Goal: Information Seeking & Learning: Learn about a topic

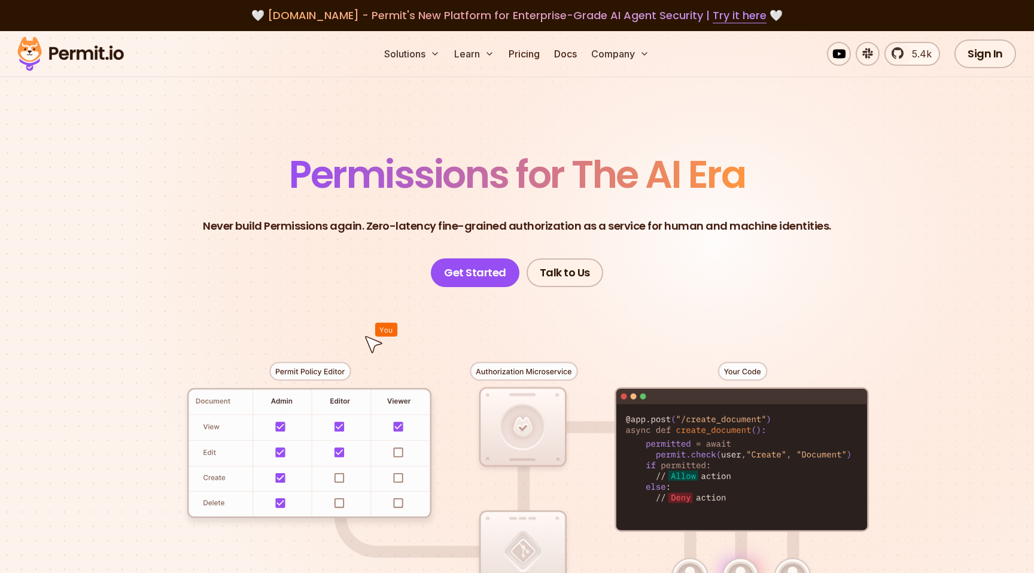
click at [263, 226] on p "Never build Permissions again. Zero-latency fine-grained authorization as a ser…" at bounding box center [517, 226] width 628 height 17
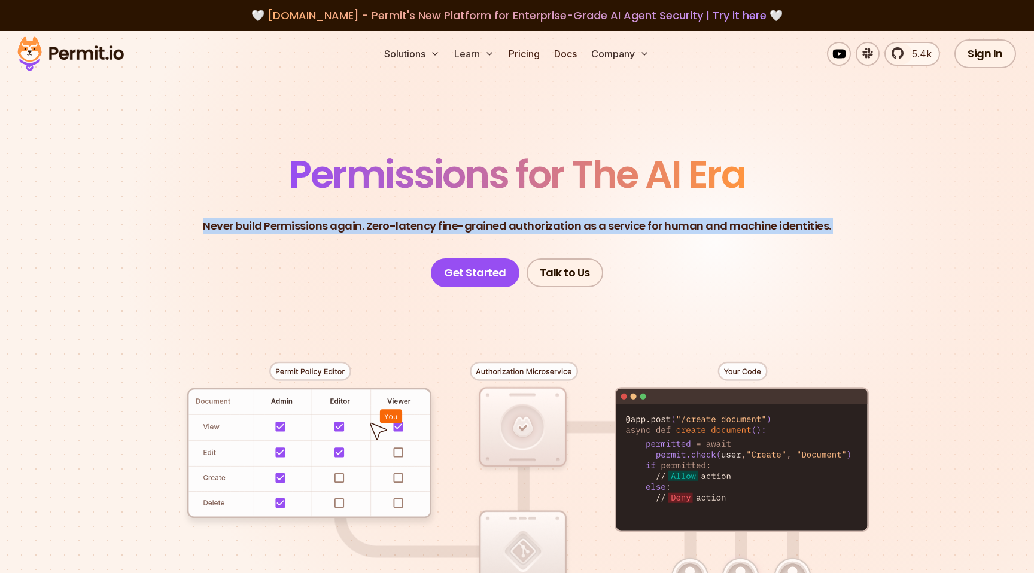
click at [263, 226] on p "Never build Permissions again. Zero-latency fine-grained authorization as a ser…" at bounding box center [517, 226] width 628 height 17
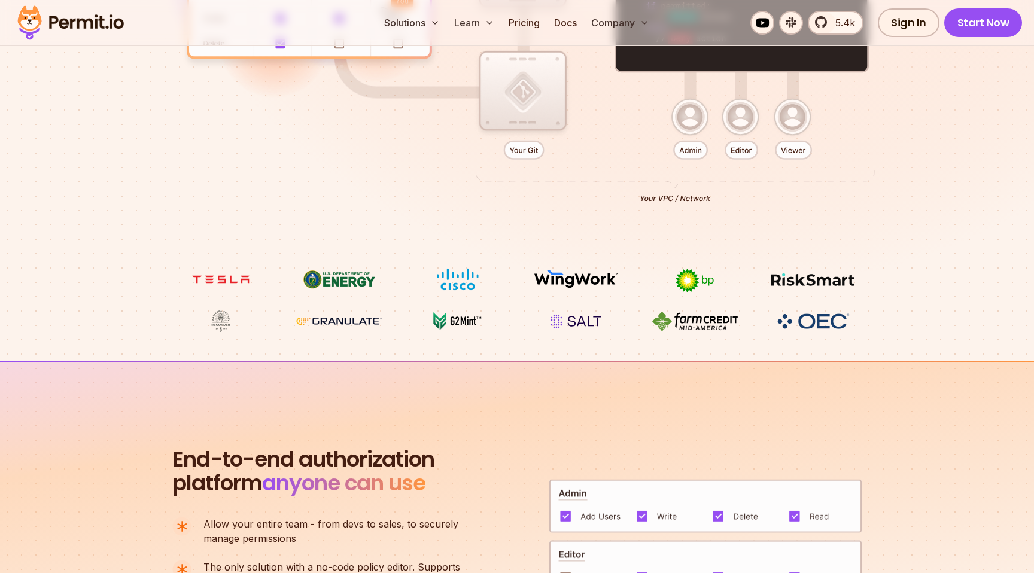
scroll to position [895, 0]
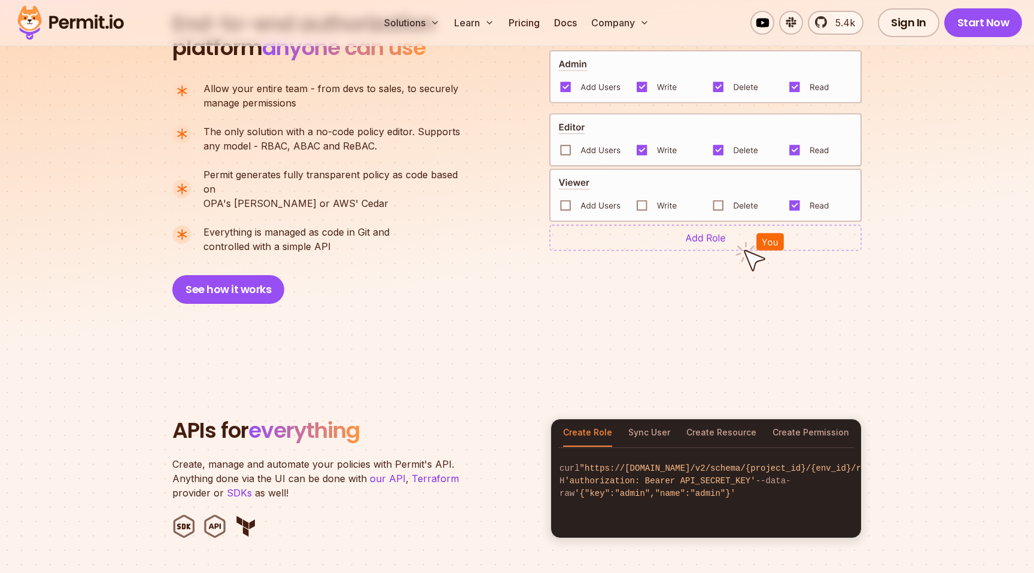
click at [263, 226] on p "Everything is managed as code in Git and controlled with a simple API" at bounding box center [296, 239] width 186 height 29
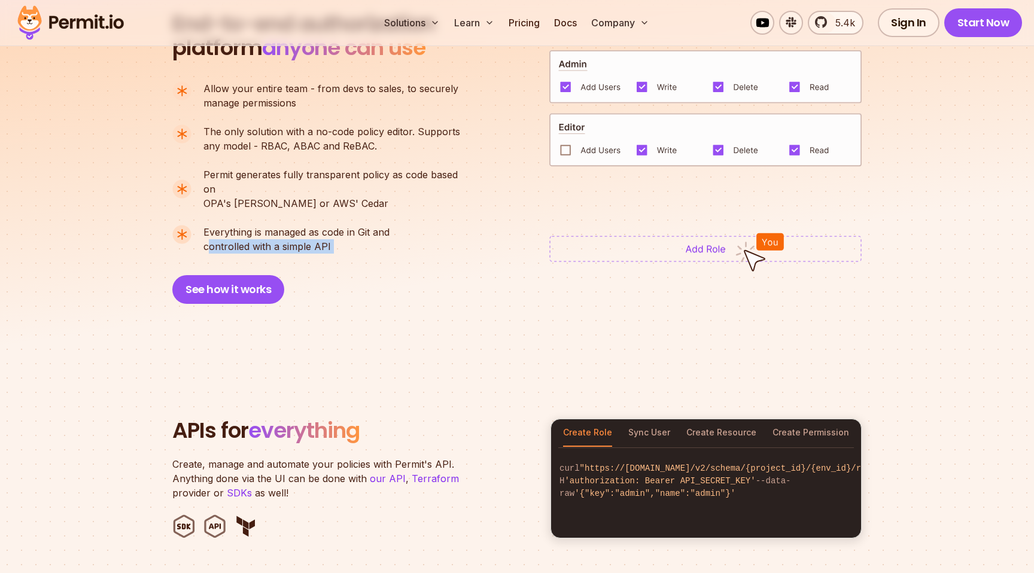
click at [263, 226] on p "Everything is managed as code in Git and controlled with a simple API" at bounding box center [296, 239] width 186 height 29
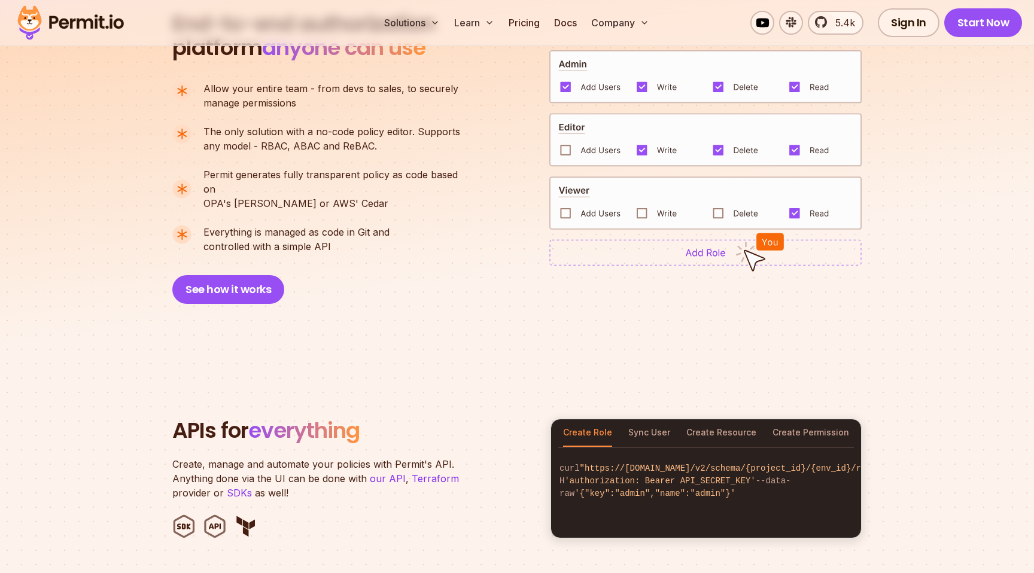
click at [259, 225] on span "Everything is managed as code in Git and" at bounding box center [296, 232] width 186 height 14
click at [258, 229] on p "Everything is managed as code in Git and controlled with a simple API" at bounding box center [296, 239] width 186 height 29
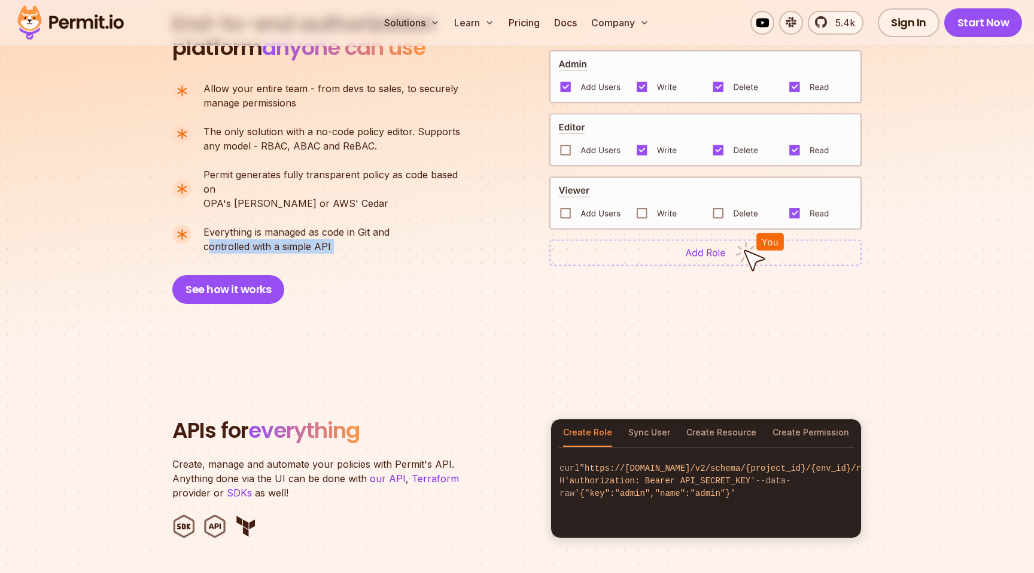
click at [258, 229] on p "Everything is managed as code in Git and controlled with a simple API" at bounding box center [296, 239] width 186 height 29
click at [320, 234] on p "Everything is managed as code in Git and controlled with a simple API" at bounding box center [296, 239] width 186 height 29
drag, startPoint x: 322, startPoint y: 231, endPoint x: 200, endPoint y: 218, distance: 122.8
click at [200, 225] on li "Everything is managed as code in Git and controlled with a simple API" at bounding box center [321, 239] width 298 height 29
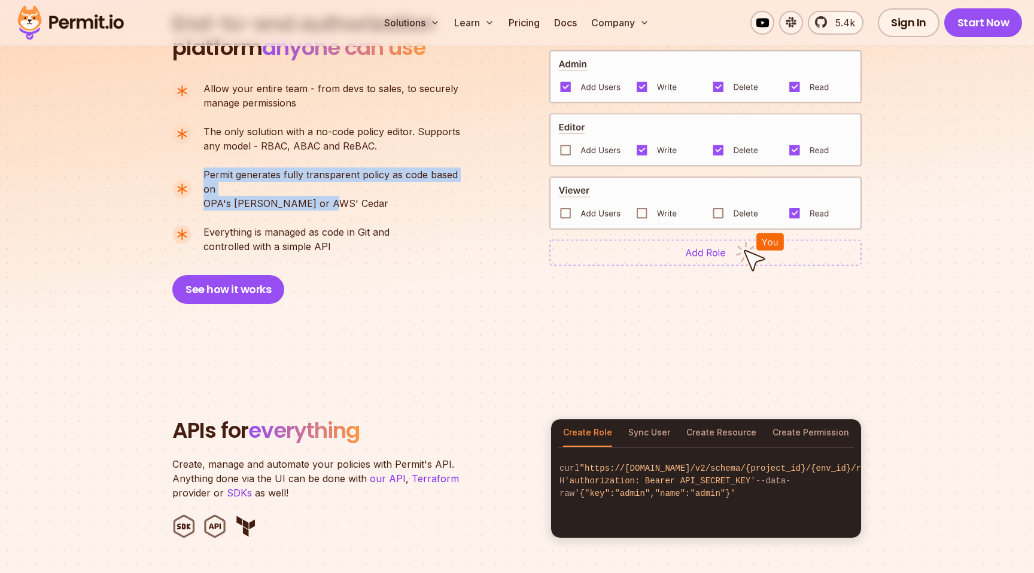
drag, startPoint x: 202, startPoint y: 178, endPoint x: 359, endPoint y: 197, distance: 158.5
click at [359, 197] on ul "Allow your entire team - from devs to sales, to securely manage permissions The…" at bounding box center [321, 167] width 298 height 172
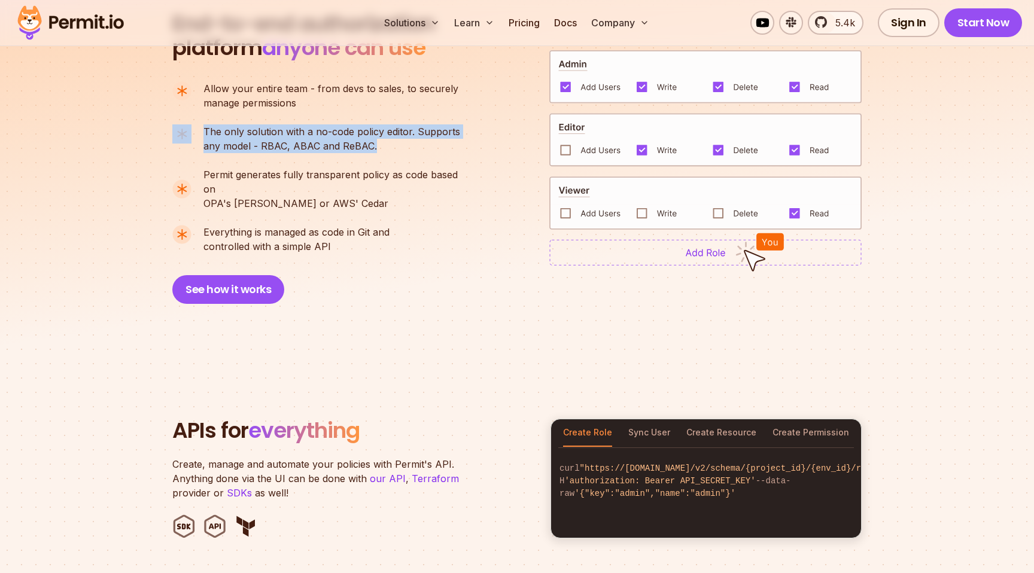
drag, startPoint x: 375, startPoint y: 143, endPoint x: 194, endPoint y: 129, distance: 181.3
click at [194, 129] on li "The only solution with a no-code policy editor. Supports any model - RBAC, ABAC…" at bounding box center [321, 138] width 298 height 29
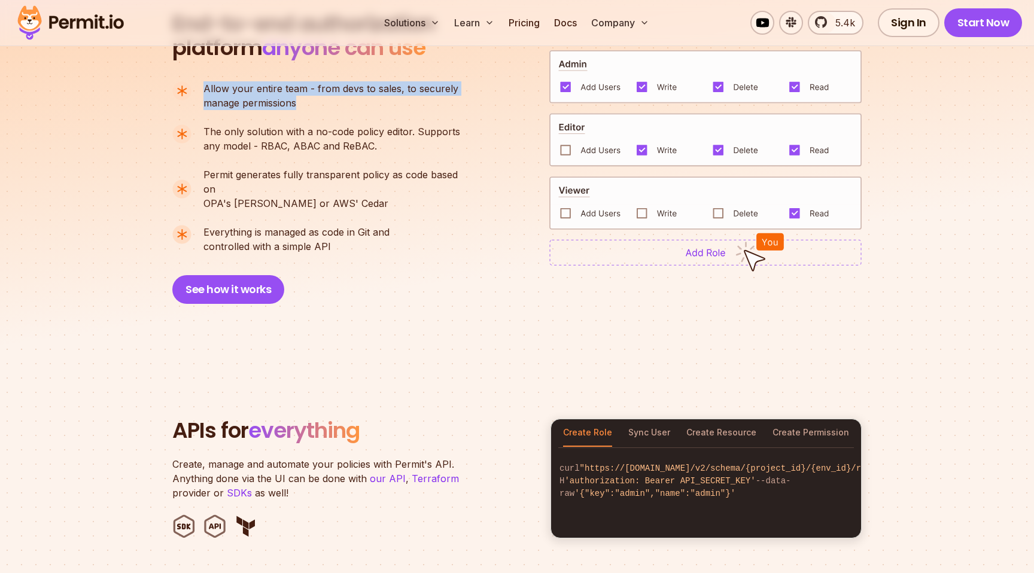
drag, startPoint x: 316, startPoint y: 99, endPoint x: 204, endPoint y: 82, distance: 113.1
click at [203, 82] on p "Allow your entire team - from devs to sales, to securely manage permissions" at bounding box center [330, 95] width 255 height 29
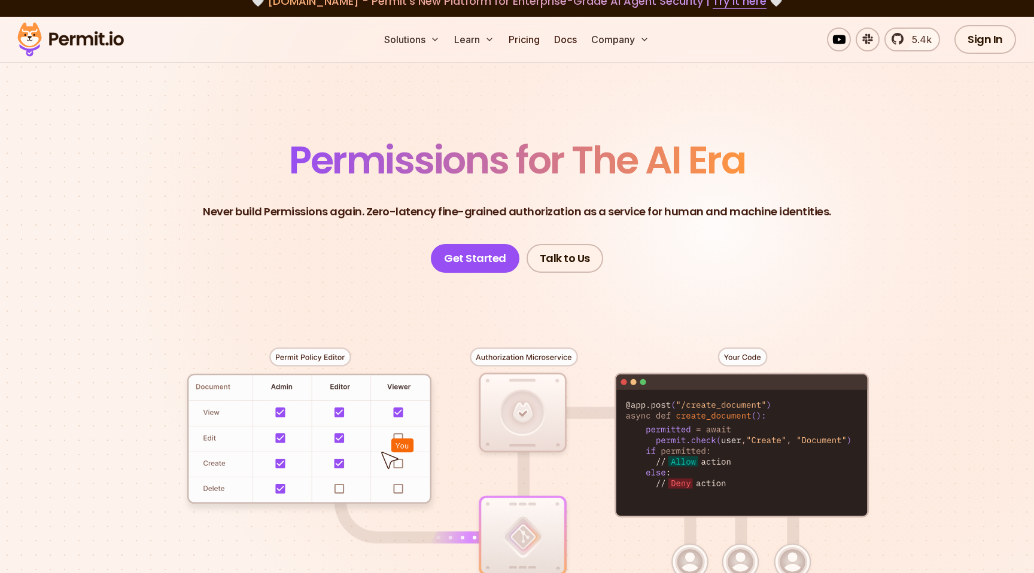
scroll to position [0, 0]
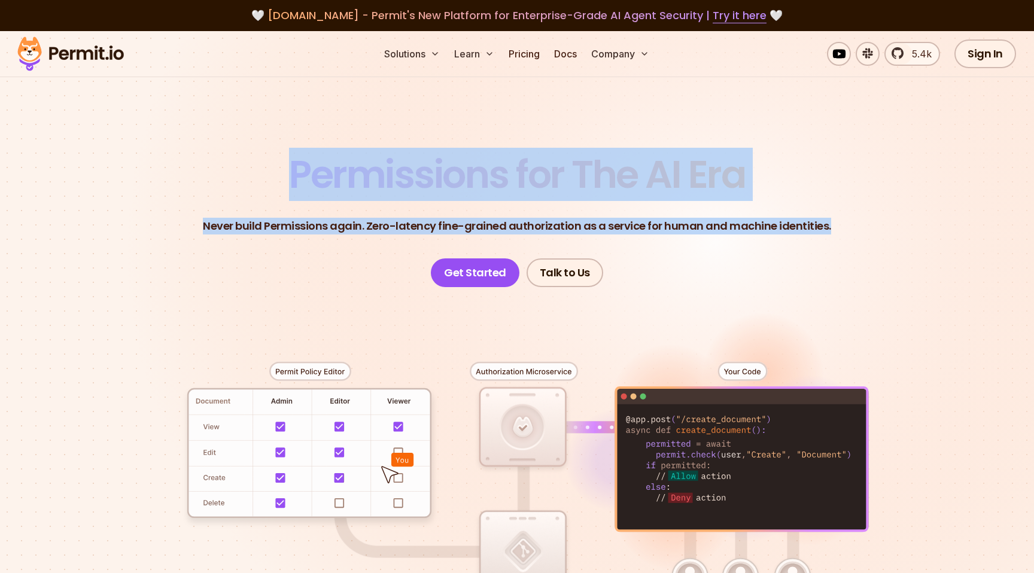
drag, startPoint x: 281, startPoint y: 176, endPoint x: 813, endPoint y: 239, distance: 536.3
click at [813, 240] on header "Permissions for The AI Era Never build Permissions again. Zero-latency fine-gra…" at bounding box center [517, 222] width 838 height 132
